Goal: Register for event/course

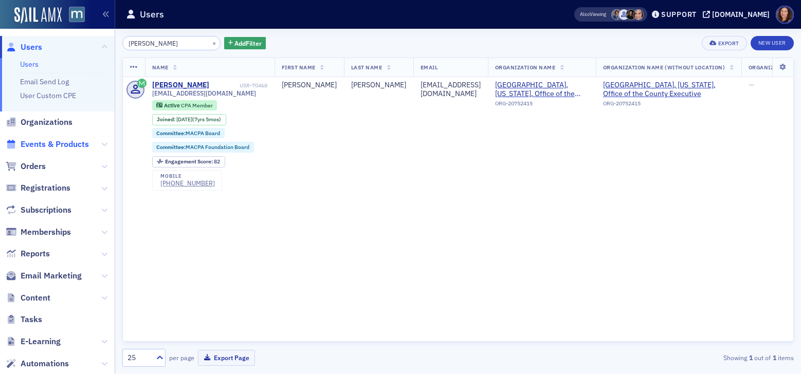
click at [68, 141] on span "Events & Products" at bounding box center [55, 144] width 68 height 11
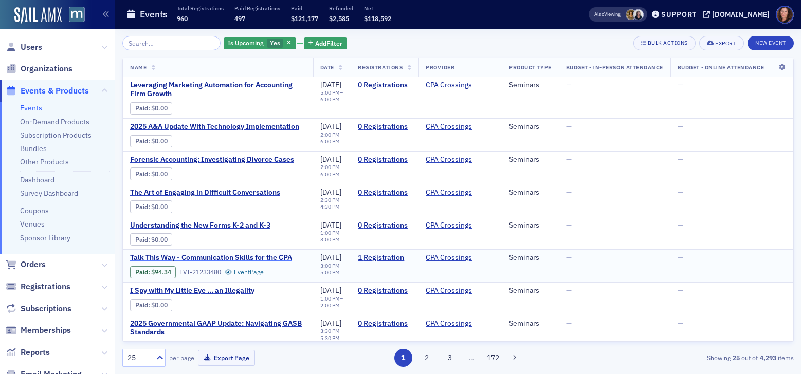
drag, startPoint x: 42, startPoint y: 286, endPoint x: 189, endPoint y: 254, distance: 150.9
click at [42, 286] on span "Registrations" at bounding box center [46, 286] width 50 height 11
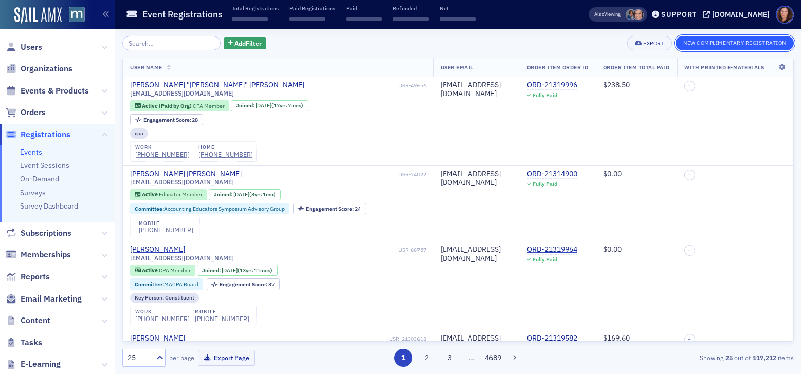
click at [728, 45] on button "New Complimentary Registration" at bounding box center [734, 43] width 118 height 14
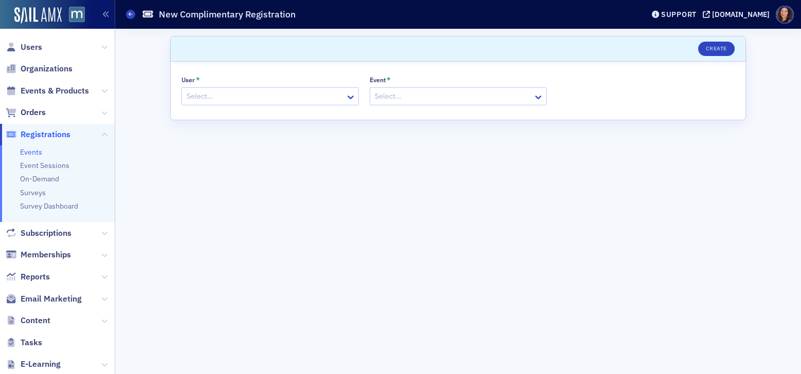
click at [246, 97] on div at bounding box center [265, 96] width 159 height 13
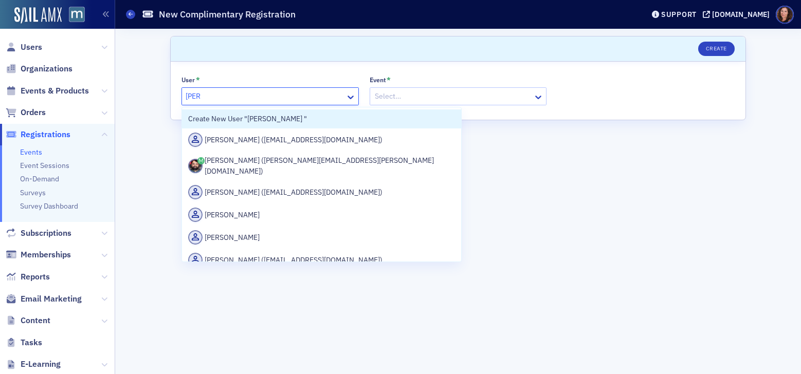
type input "[PERSON_NAME]"
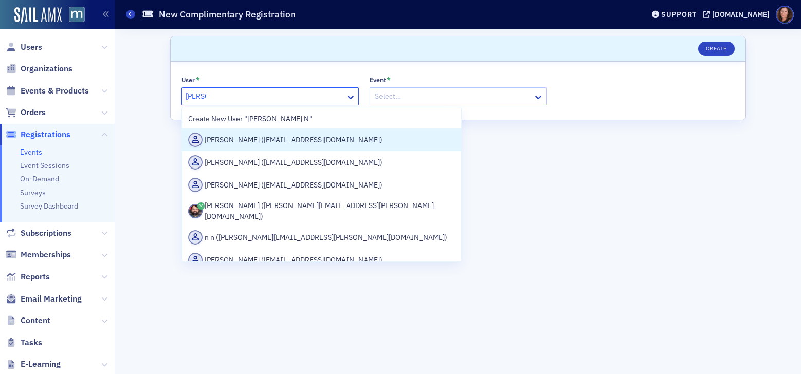
click at [324, 145] on div "[PERSON_NAME] ([EMAIL_ADDRESS][DOMAIN_NAME])" at bounding box center [321, 140] width 267 height 14
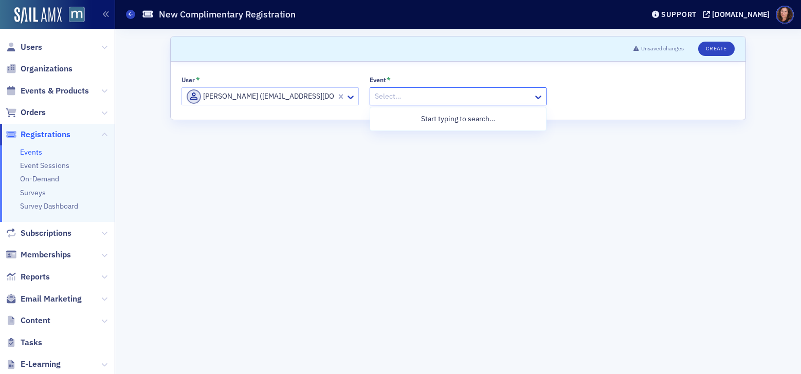
click at [410, 98] on div at bounding box center [453, 96] width 159 height 13
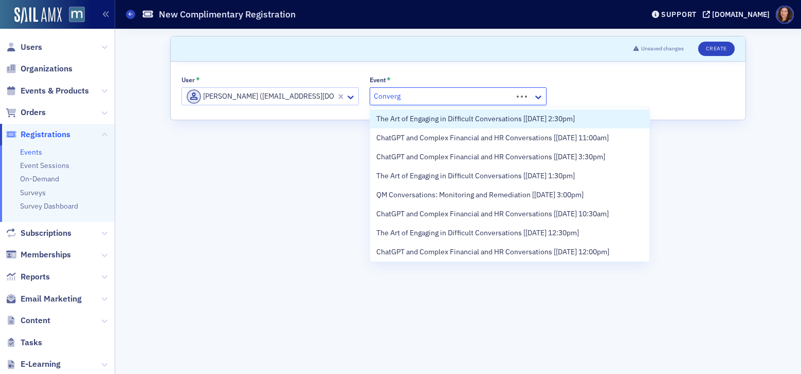
type input "Converge"
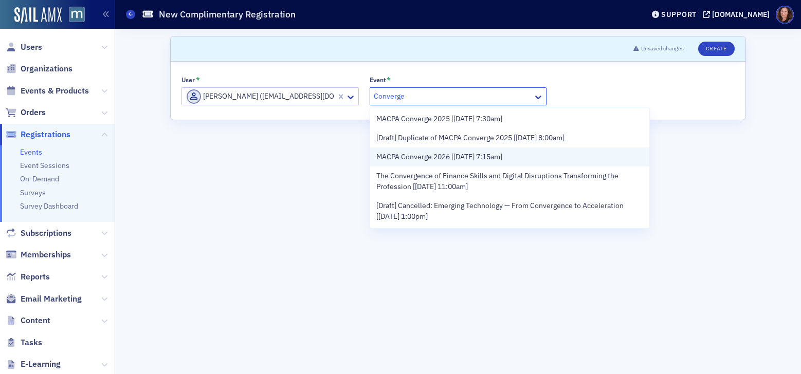
click at [486, 158] on span "MACPA Converge 2026 [[DATE] 7:15am]" at bounding box center [439, 157] width 126 height 11
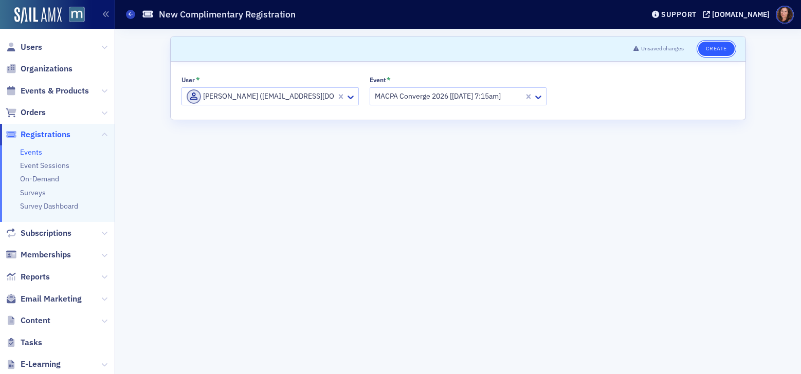
click at [715, 45] on button "Create" at bounding box center [716, 49] width 36 height 14
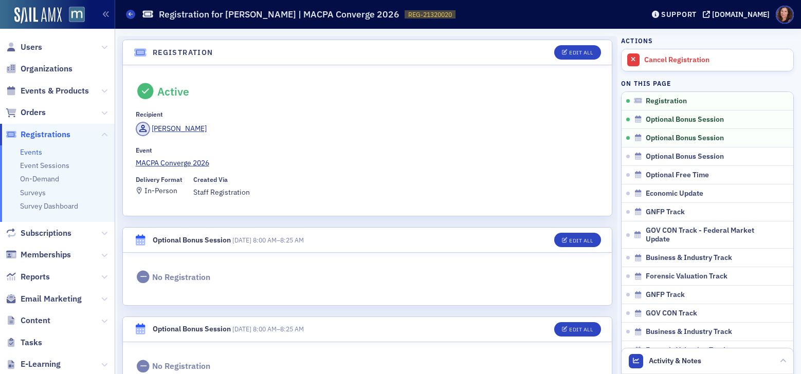
click at [28, 154] on link "Events" at bounding box center [31, 152] width 22 height 9
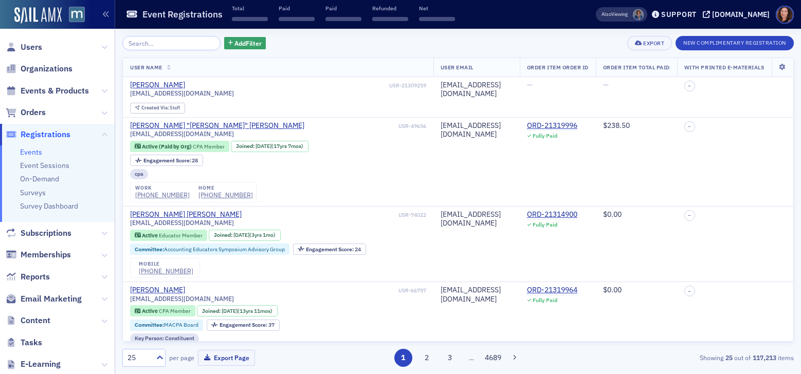
click at [149, 38] on input "search" at bounding box center [171, 43] width 98 height 14
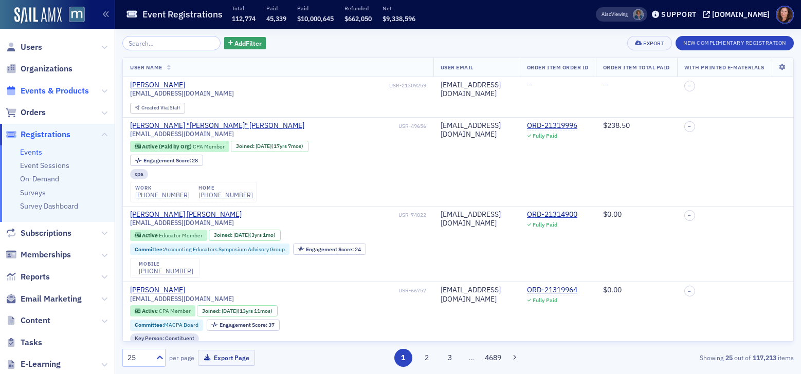
click at [48, 90] on span "Events & Products" at bounding box center [55, 90] width 68 height 11
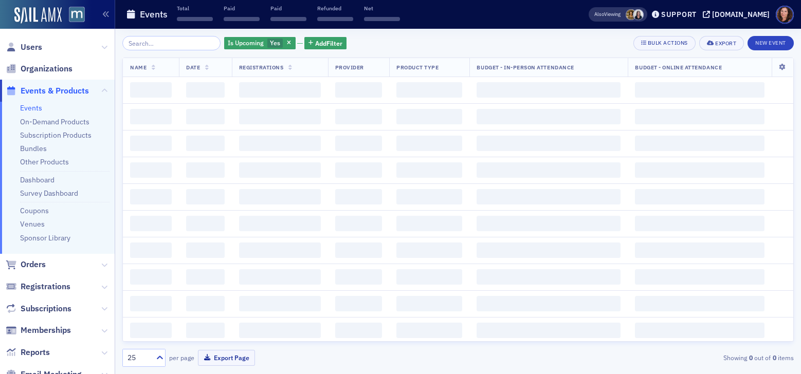
click at [172, 44] on input "search" at bounding box center [171, 43] width 98 height 14
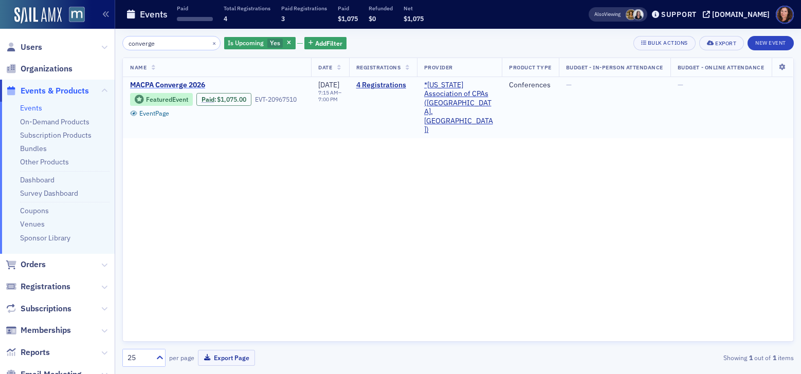
type input "converge"
click at [189, 83] on span "MACPA Converge 2026" at bounding box center [216, 85] width 173 height 9
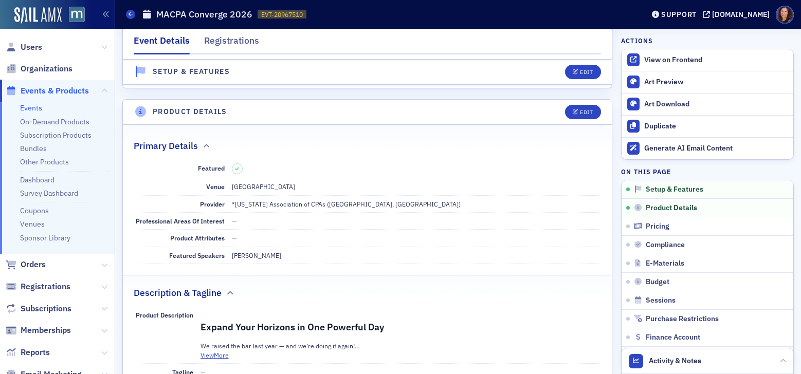
scroll to position [164, 0]
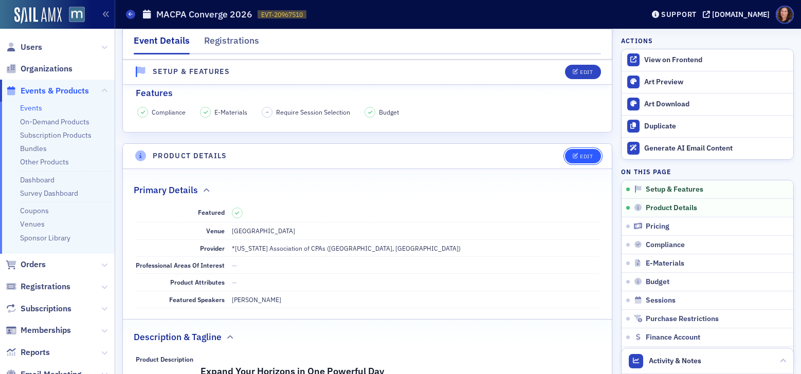
click at [580, 158] on div "Edit" at bounding box center [586, 157] width 13 height 6
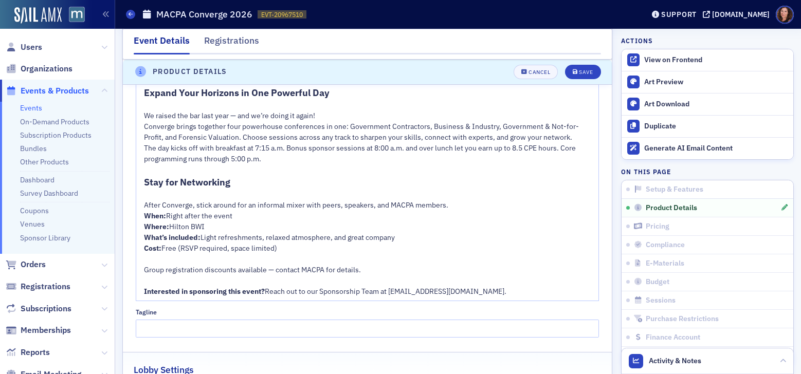
scroll to position [644, 0]
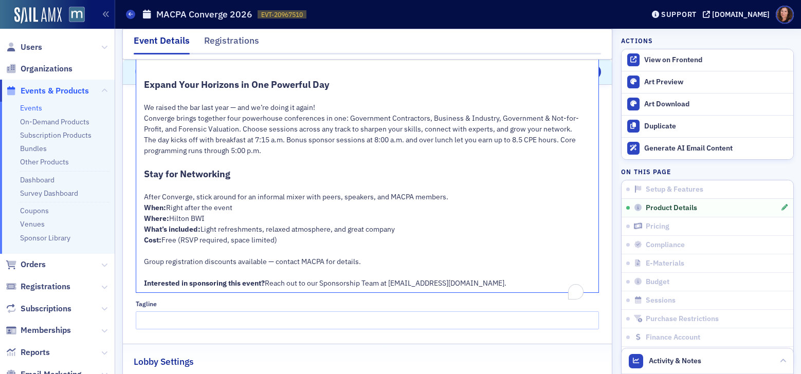
click at [278, 150] on div "The day kicks off with breakfast at 7:15 a.m. Bonus sponsor sessions at 8:00 a.…" at bounding box center [368, 146] width 448 height 22
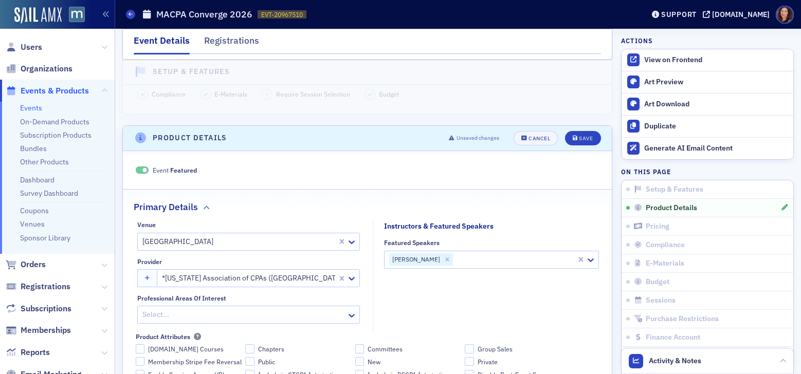
scroll to position [186, 0]
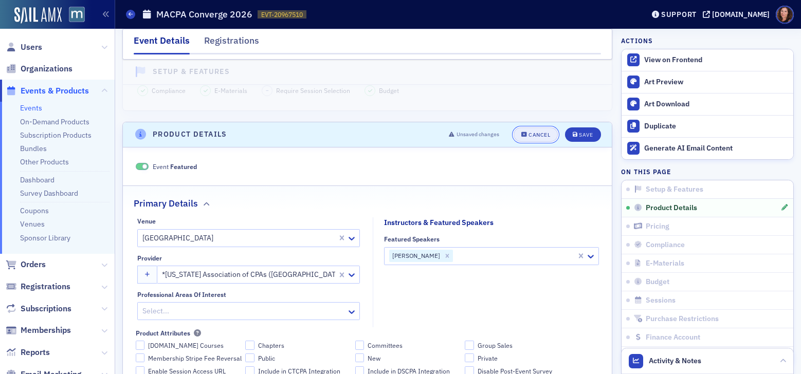
click at [534, 133] on div "Cancel" at bounding box center [539, 135] width 22 height 6
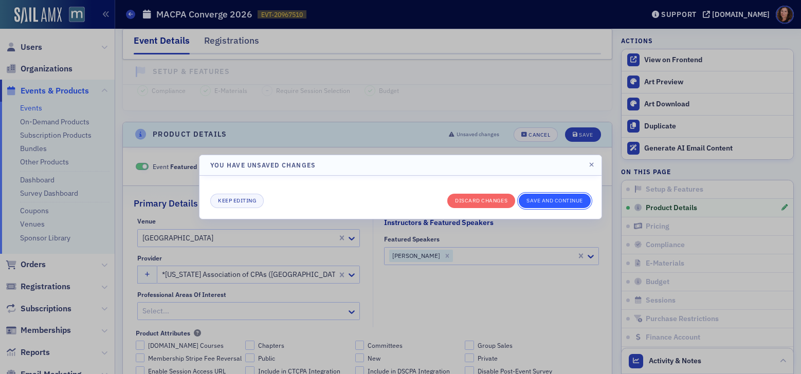
click at [562, 202] on button "Save and continue" at bounding box center [555, 201] width 72 height 14
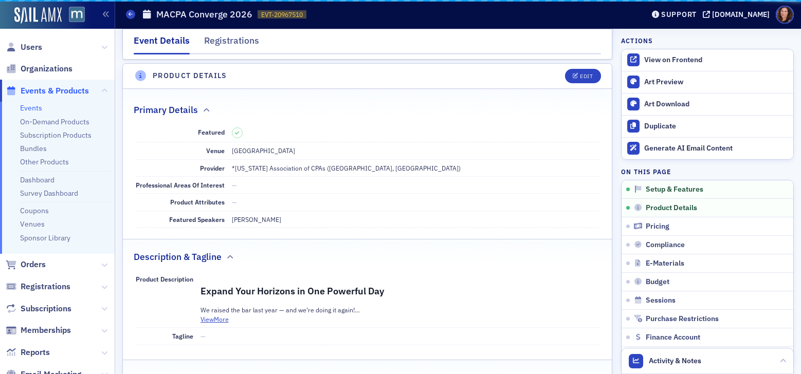
scroll to position [248, 0]
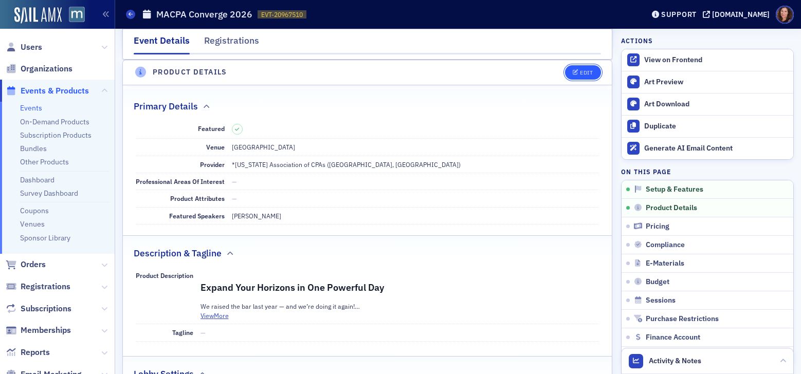
click at [580, 73] on div "Edit" at bounding box center [586, 73] width 13 height 6
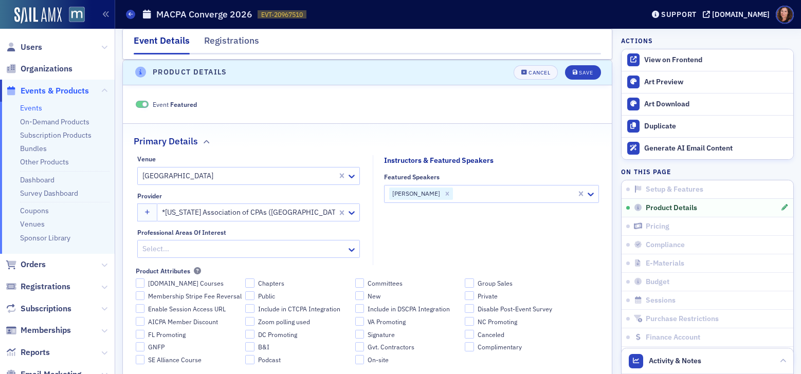
click at [487, 196] on div at bounding box center [514, 194] width 121 height 13
type input "[PERSON_NAME]"
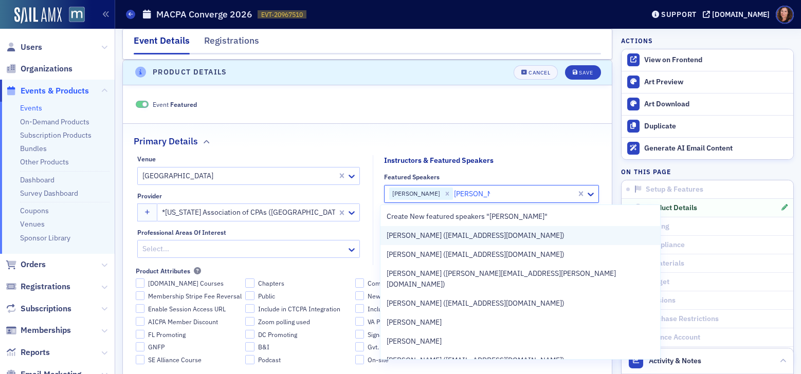
click at [479, 240] on span "[PERSON_NAME] ([EMAIL_ADDRESS][DOMAIN_NAME])" at bounding box center [476, 235] width 178 height 11
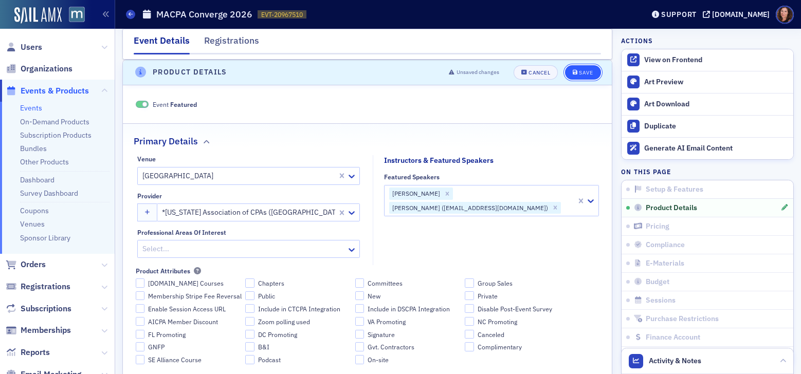
click at [579, 72] on div "Save" at bounding box center [586, 73] width 14 height 6
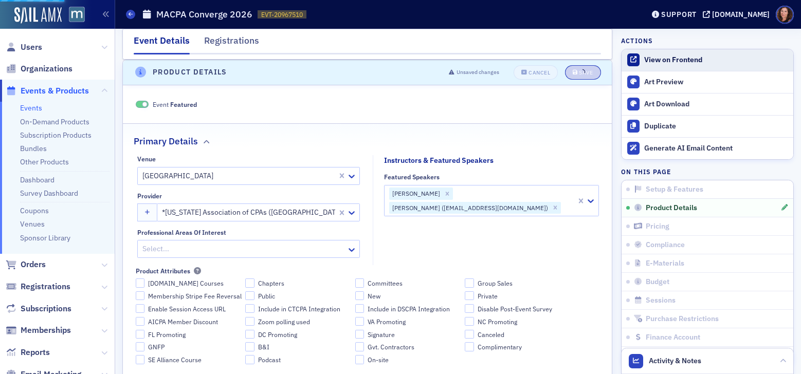
click at [685, 59] on div "View on Frontend" at bounding box center [716, 60] width 144 height 9
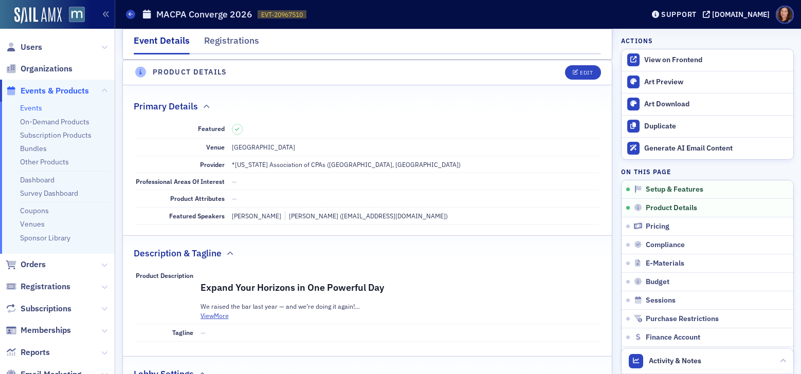
drag, startPoint x: 36, startPoint y: 48, endPoint x: 46, endPoint y: 50, distance: 9.9
click at [36, 48] on span "Users" at bounding box center [32, 47] width 22 height 11
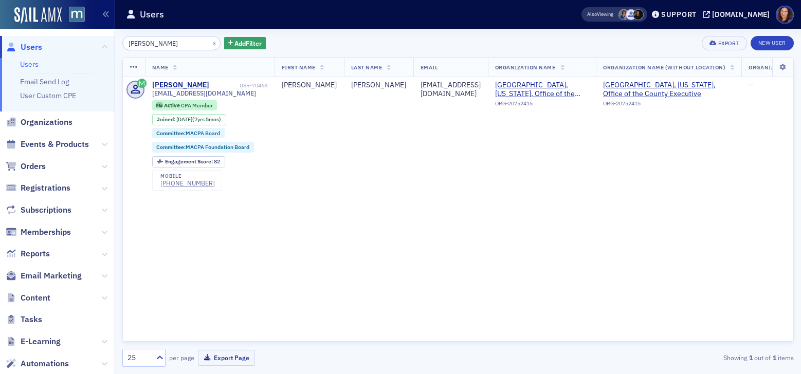
click at [145, 45] on input "[PERSON_NAME]" at bounding box center [171, 43] width 98 height 14
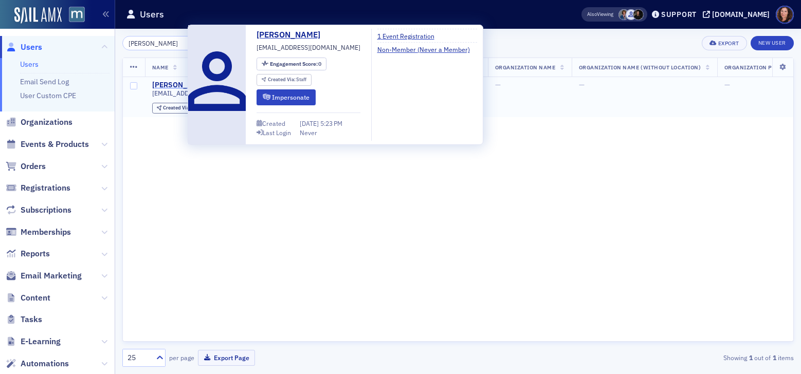
type input "[PERSON_NAME]"
click at [177, 84] on div "[PERSON_NAME]" at bounding box center [180, 85] width 57 height 9
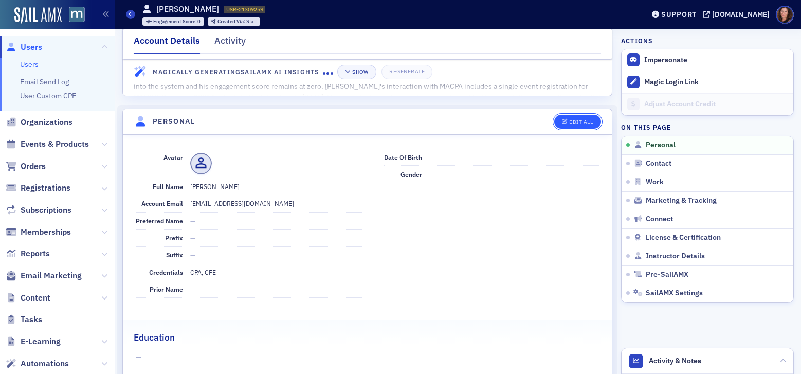
click at [556, 125] on button "Edit All" at bounding box center [577, 122] width 46 height 14
select select "US"
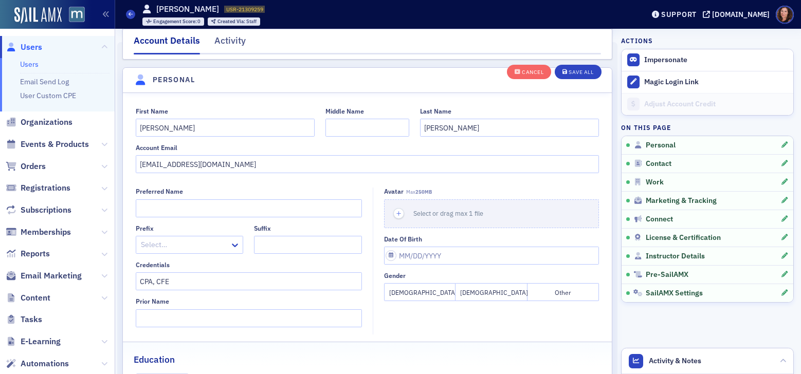
scroll to position [120, 0]
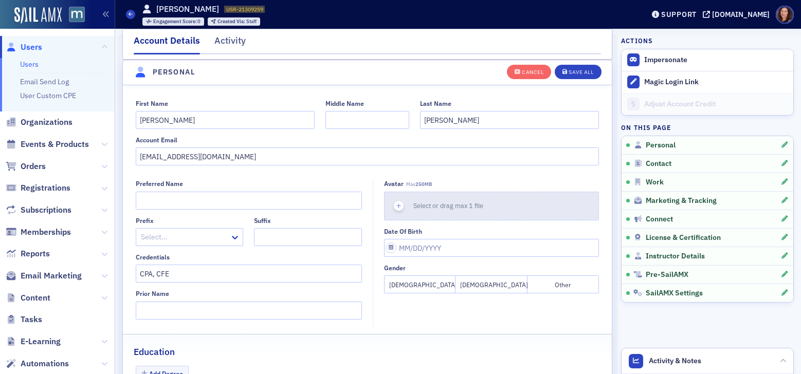
click at [442, 210] on div "Select or drag max 1 file" at bounding box center [451, 206] width 77 height 10
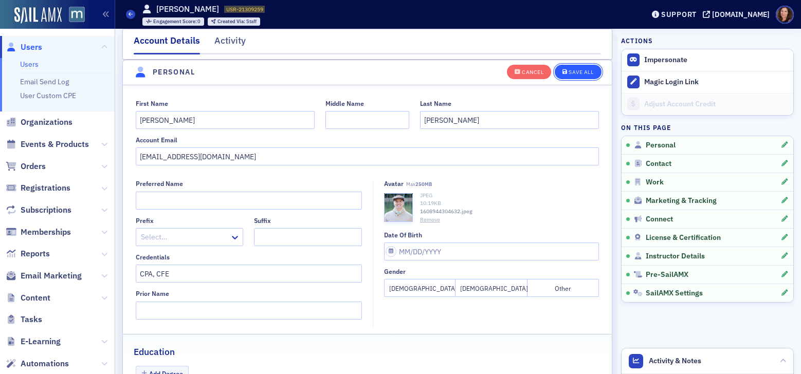
click at [571, 69] on div "Save All" at bounding box center [581, 72] width 25 height 6
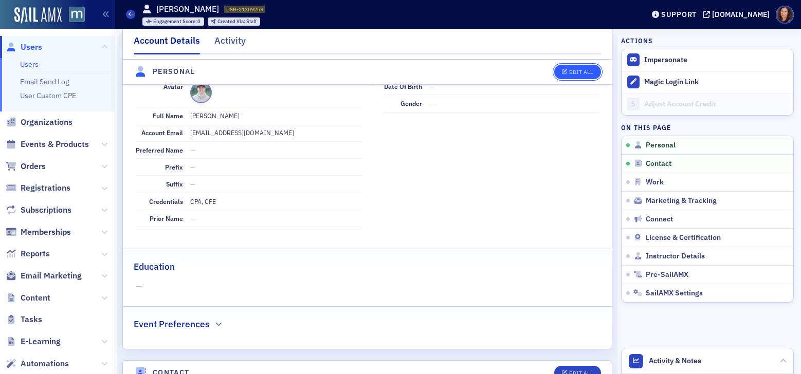
click at [572, 70] on div "Edit All" at bounding box center [581, 72] width 24 height 6
select select "US"
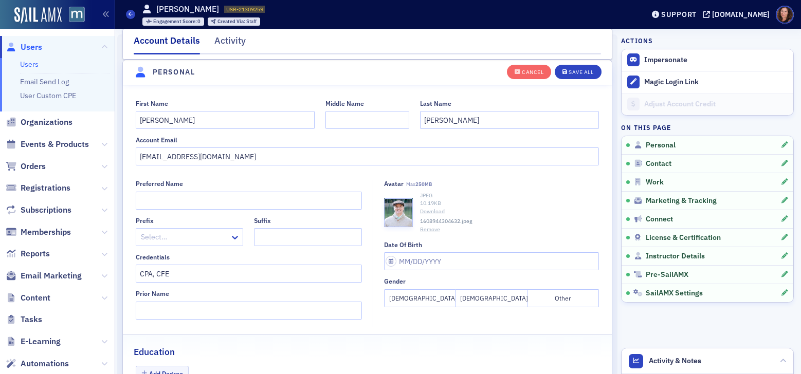
scroll to position [121, 0]
click at [574, 71] on div "Save All" at bounding box center [581, 72] width 25 height 6
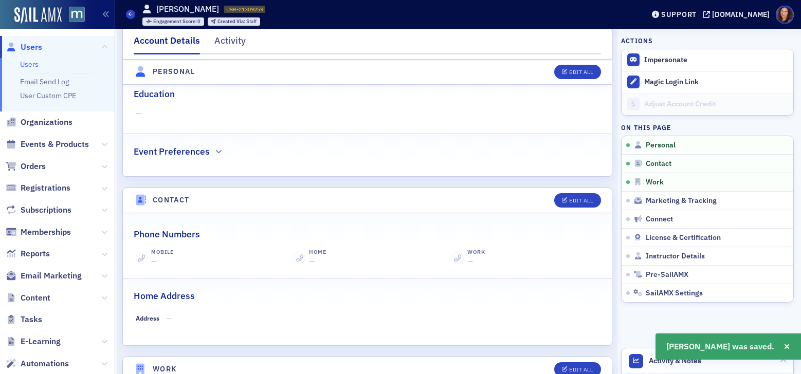
scroll to position [295, 0]
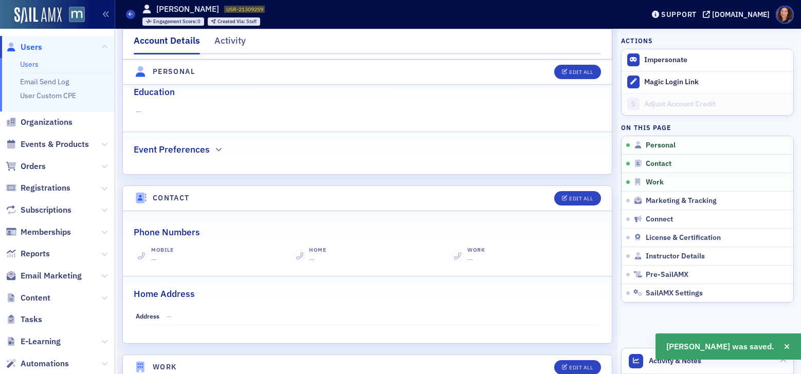
click at [184, 151] on h2 "Event Preferences" at bounding box center [172, 149] width 76 height 13
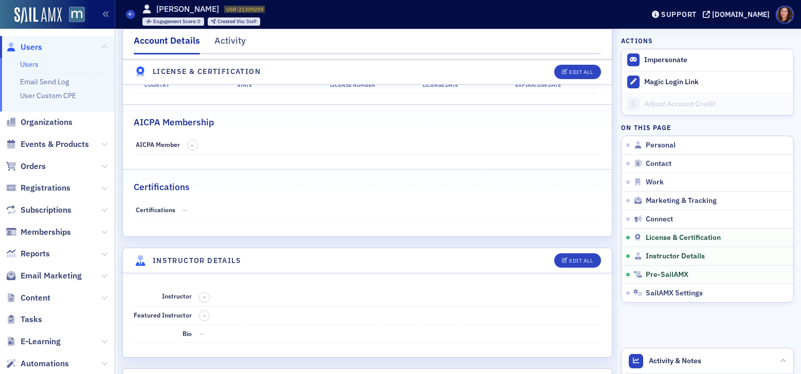
scroll to position [1766, 0]
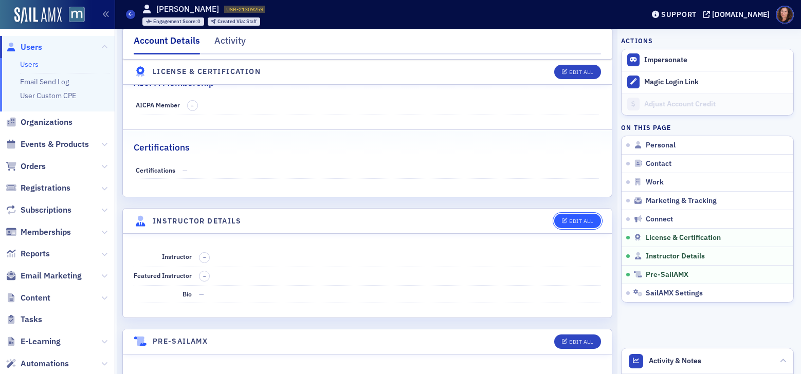
drag, startPoint x: 574, startPoint y: 222, endPoint x: 570, endPoint y: 218, distance: 5.5
click at [574, 222] on div "Edit All" at bounding box center [581, 221] width 24 height 6
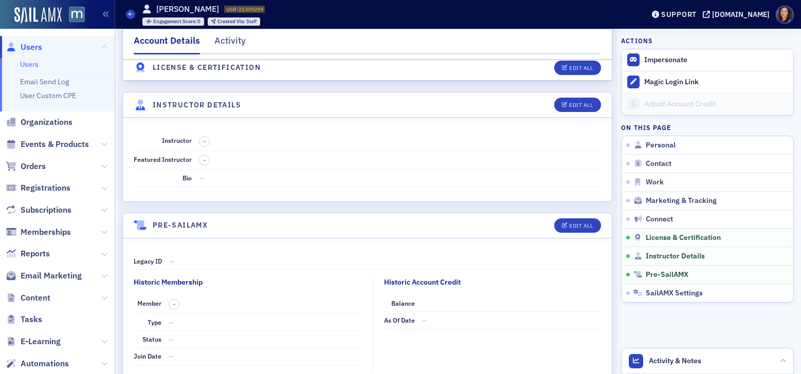
select select "US"
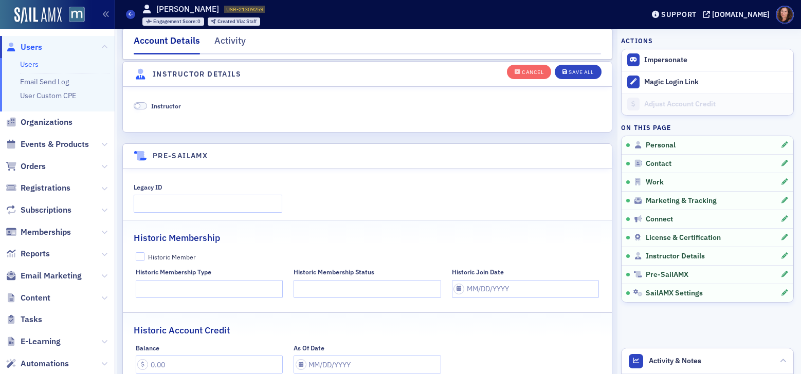
scroll to position [2012, 0]
click at [145, 104] on span at bounding box center [140, 105] width 13 height 8
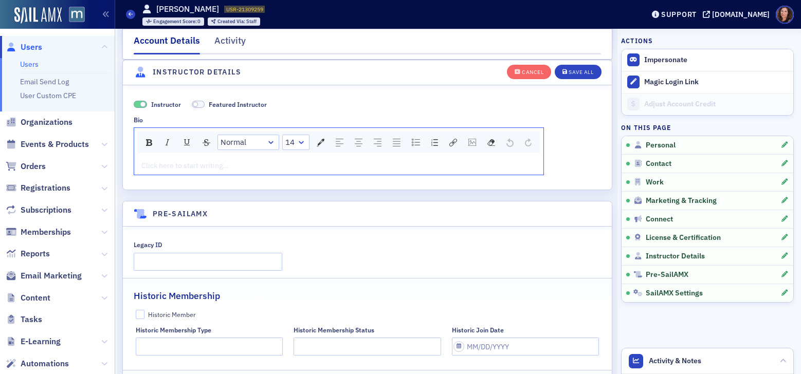
click at [187, 161] on div "rdw-editor" at bounding box center [339, 165] width 394 height 11
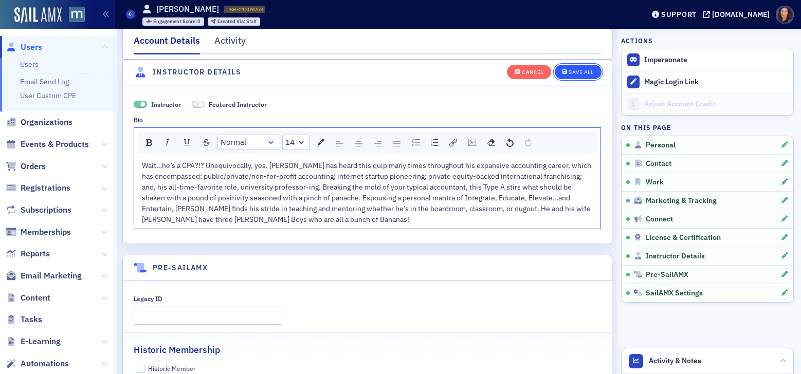
click at [575, 70] on div "Save All" at bounding box center [581, 72] width 25 height 6
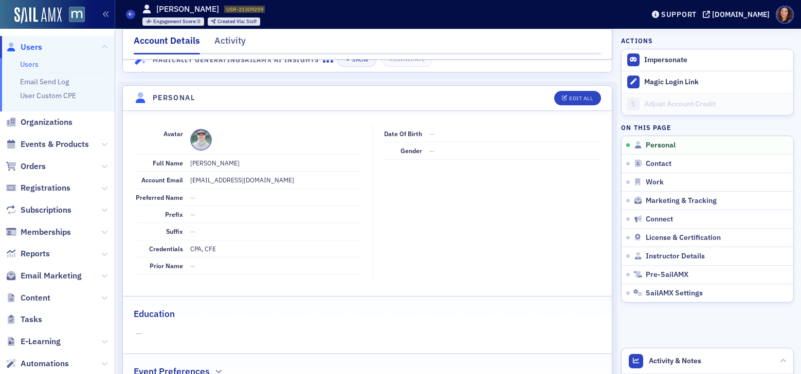
scroll to position [76, 0]
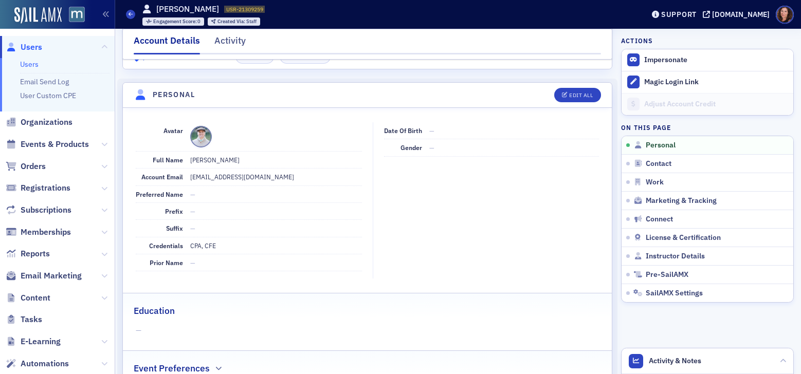
click at [28, 59] on ul "Users Email Send Log User Custom CPE" at bounding box center [57, 84] width 115 height 53
drag, startPoint x: 30, startPoint y: 66, endPoint x: 103, endPoint y: 62, distance: 73.1
click at [30, 66] on link "Users" at bounding box center [29, 64] width 19 height 9
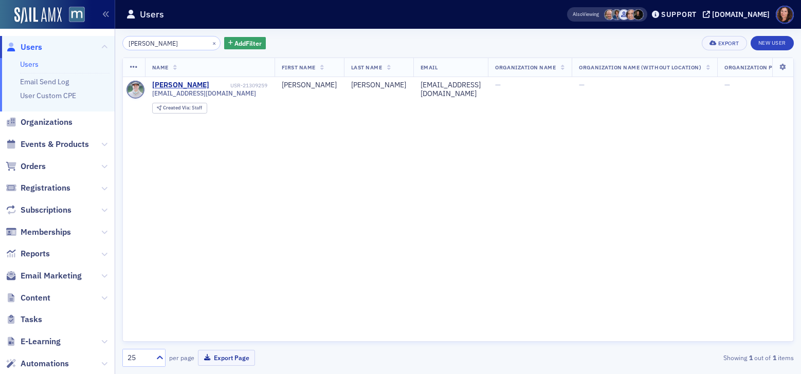
click at [132, 44] on input "[PERSON_NAME]" at bounding box center [171, 43] width 98 height 14
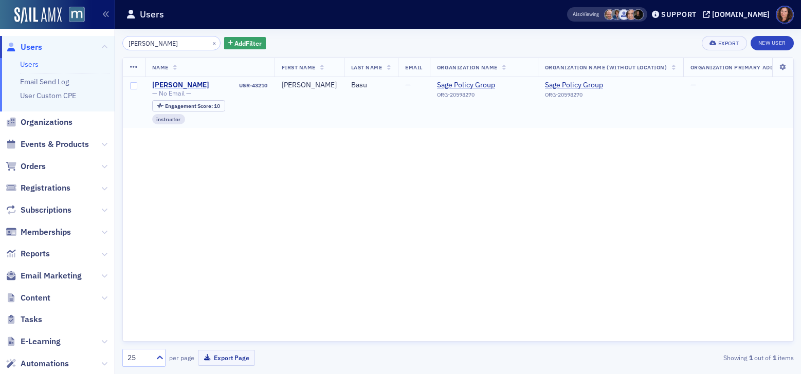
type input "[PERSON_NAME]"
drag, startPoint x: 183, startPoint y: 84, endPoint x: 195, endPoint y: 89, distance: 12.9
click at [183, 84] on div "[PERSON_NAME]" at bounding box center [180, 85] width 57 height 9
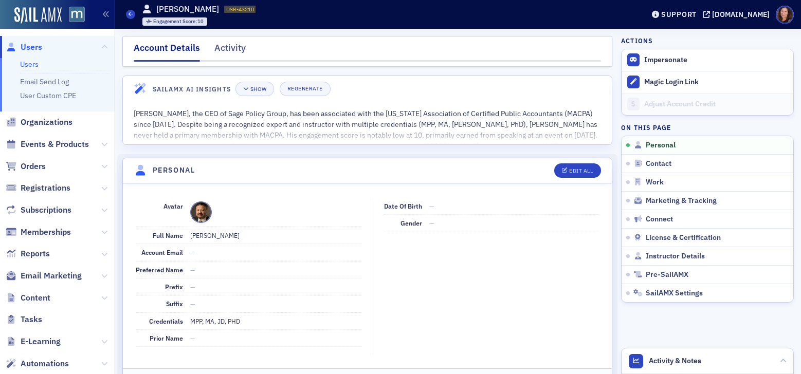
click at [27, 62] on link "Users" at bounding box center [29, 64] width 19 height 9
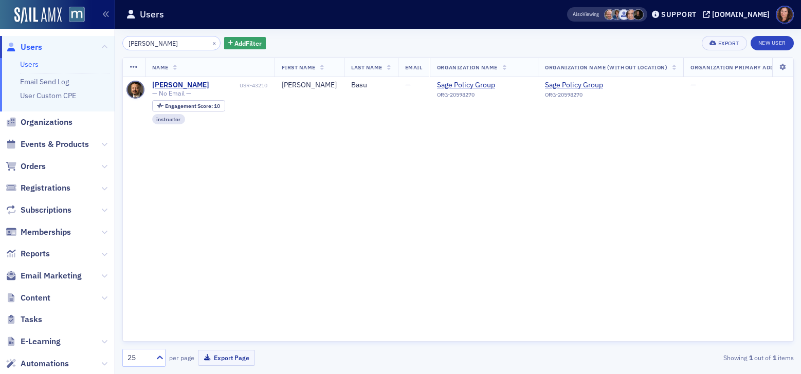
click at [141, 46] on input "[PERSON_NAME]" at bounding box center [171, 43] width 98 height 14
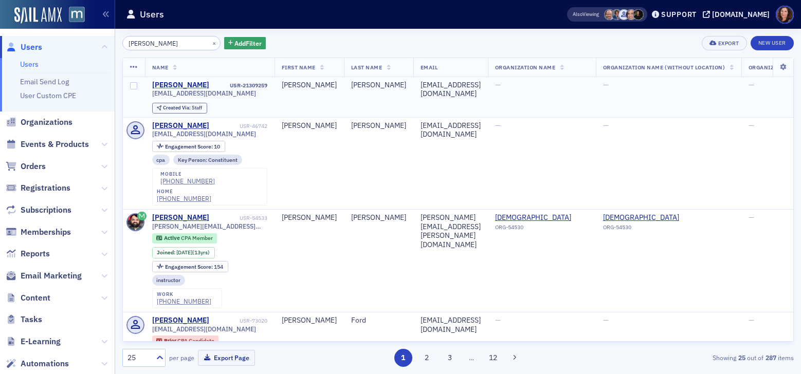
type input "[PERSON_NAME]"
click at [171, 83] on div "[PERSON_NAME]" at bounding box center [180, 85] width 57 height 9
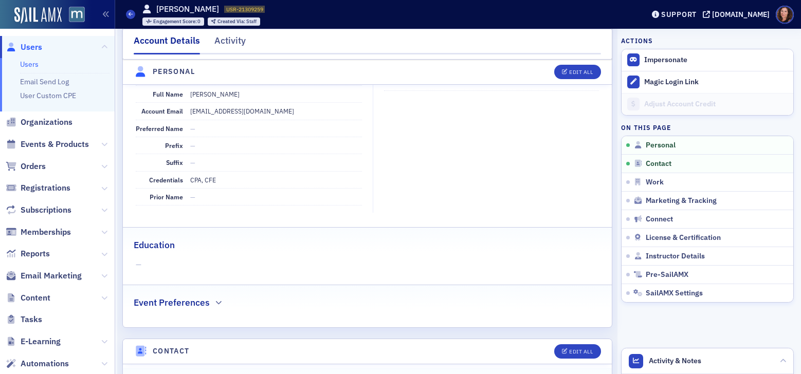
scroll to position [142, 0]
click at [567, 76] on button "Edit All" at bounding box center [577, 72] width 46 height 14
select select "US"
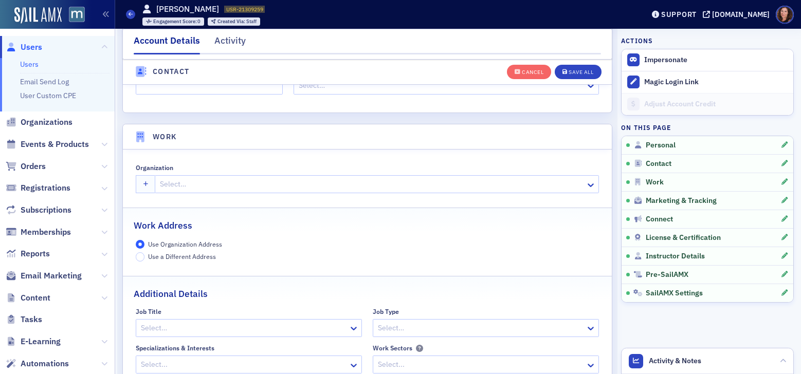
scroll to position [776, 0]
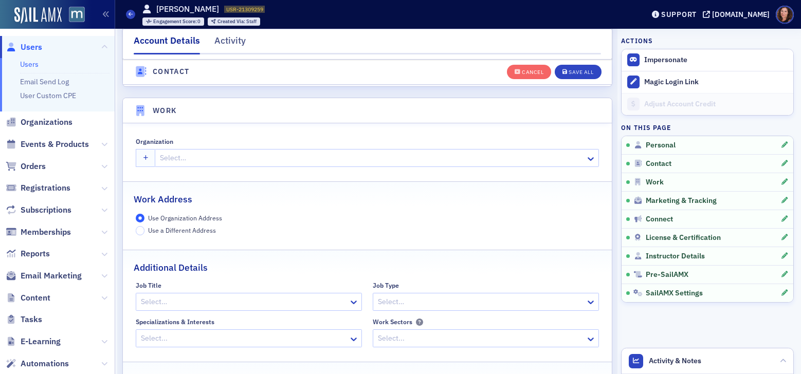
click at [188, 157] on div at bounding box center [372, 158] width 426 height 13
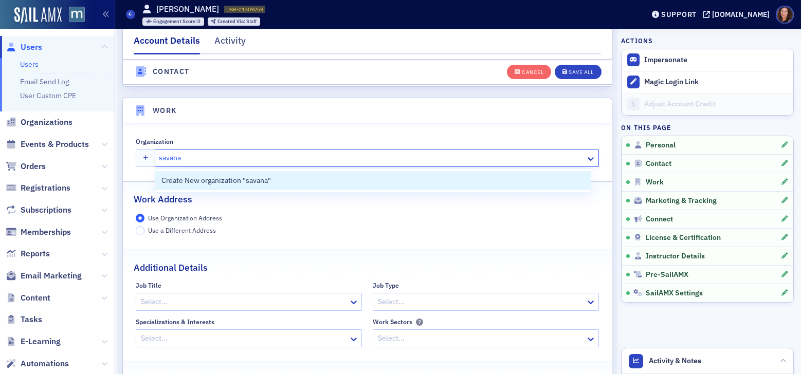
type input "savana"
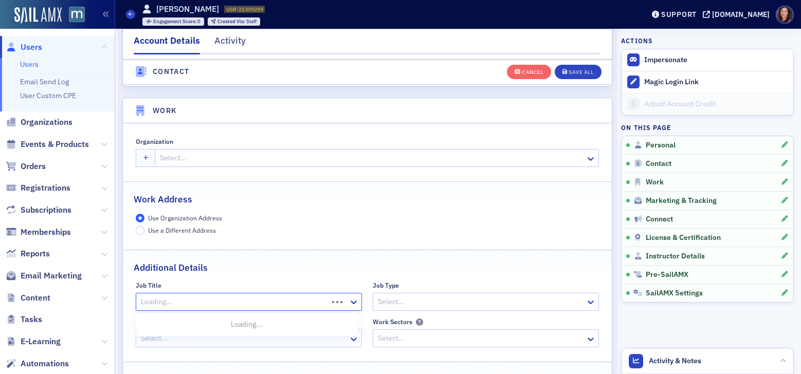
click at [206, 303] on div at bounding box center [233, 302] width 187 height 13
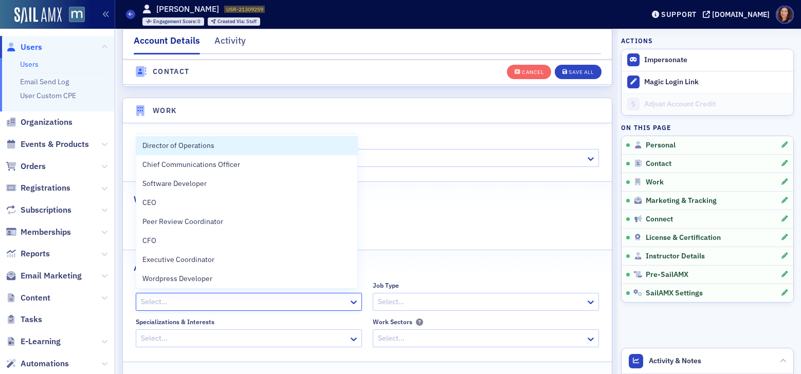
click at [182, 299] on div at bounding box center [244, 302] width 208 height 13
type input "CFO"
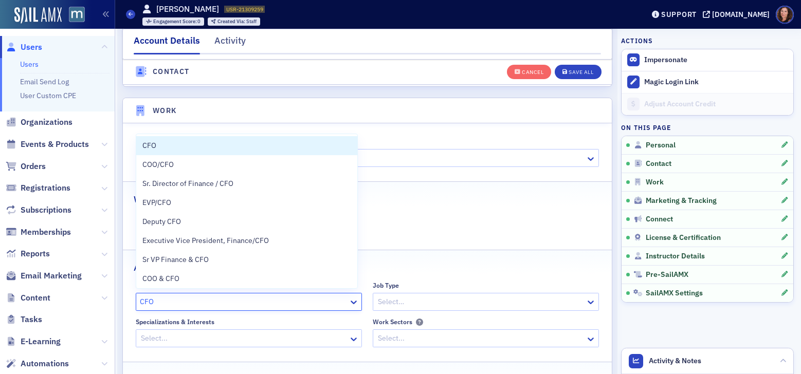
click at [205, 141] on div "CFO" at bounding box center [246, 145] width 209 height 11
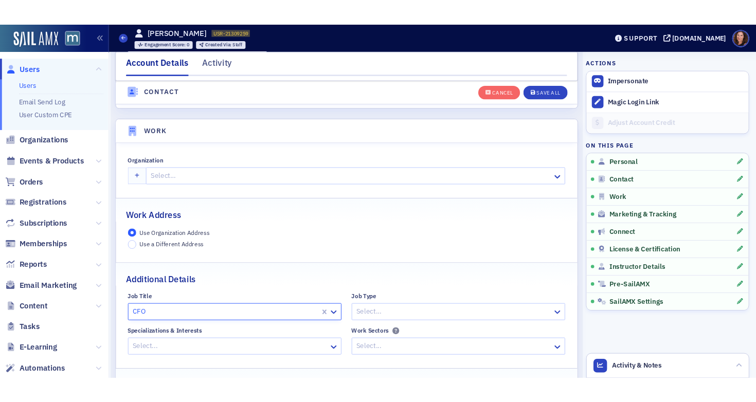
scroll to position [774, 0]
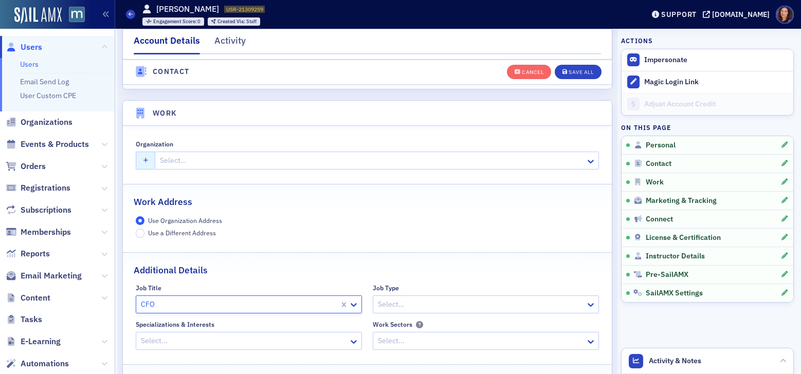
click at [149, 159] on button "button" at bounding box center [146, 161] width 20 height 18
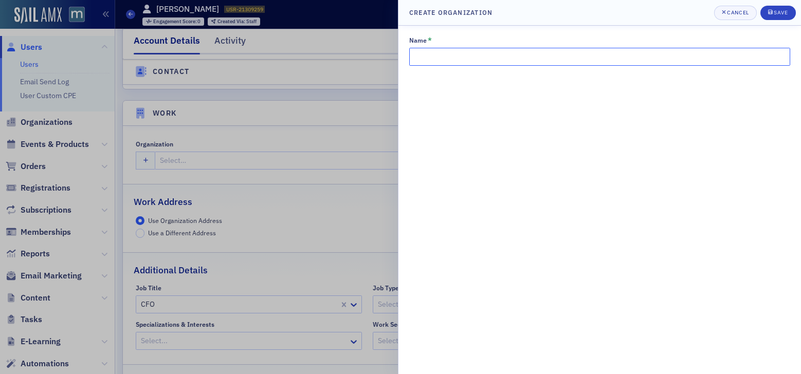
click at [448, 56] on input "Name *" at bounding box center [599, 57] width 381 height 18
type input "[PERSON_NAME]"
click at [776, 17] on button "Save" at bounding box center [777, 13] width 35 height 14
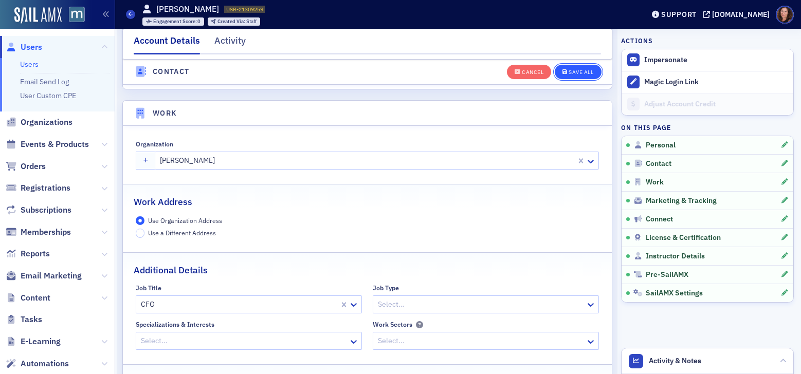
click at [569, 74] on div "Save All" at bounding box center [581, 72] width 25 height 6
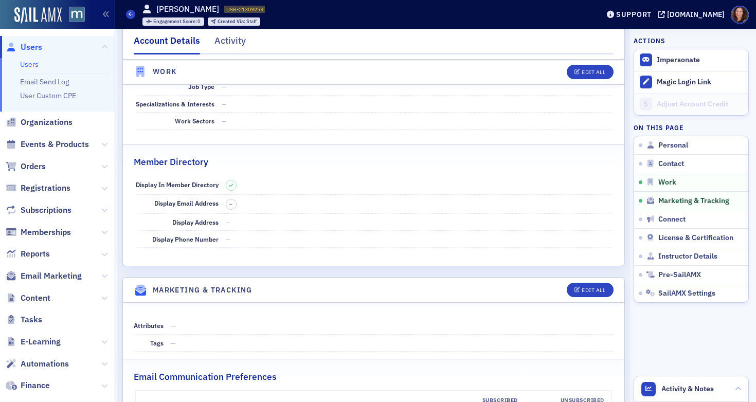
click at [30, 63] on link "Users" at bounding box center [29, 64] width 19 height 9
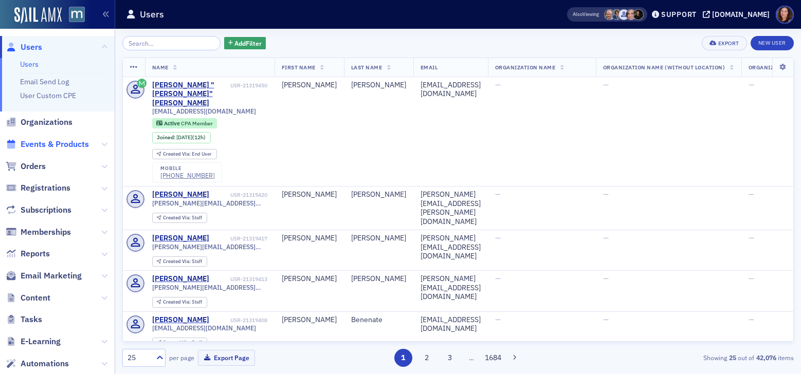
click at [62, 145] on span "Events & Products" at bounding box center [55, 144] width 68 height 11
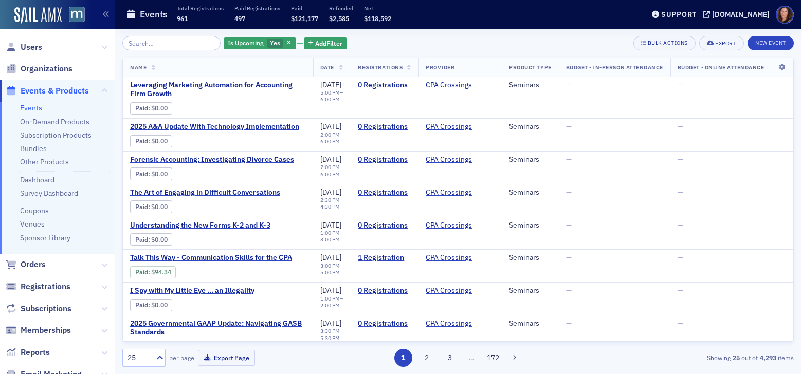
click at [159, 43] on input "search" at bounding box center [171, 43] width 98 height 14
